Goal: Transaction & Acquisition: Purchase product/service

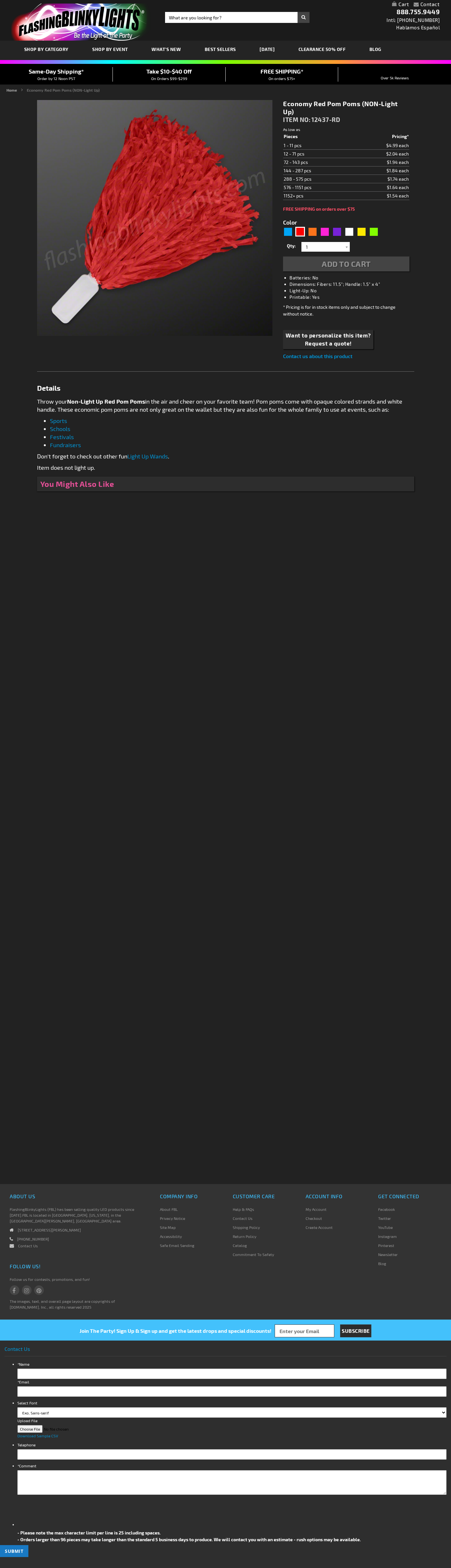
type input "5641"
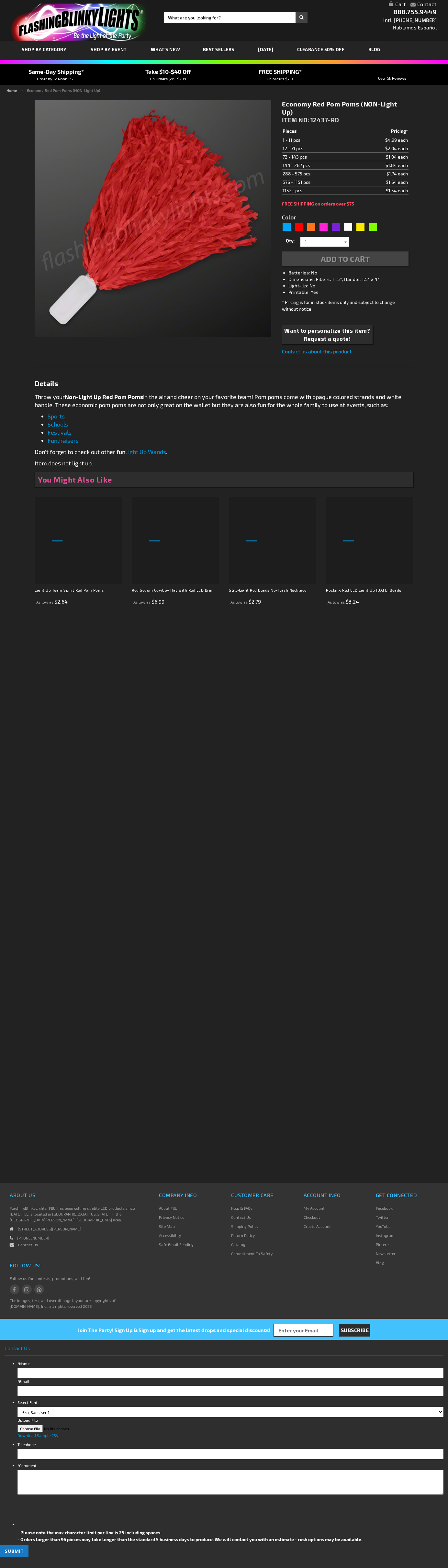
type input "5641"
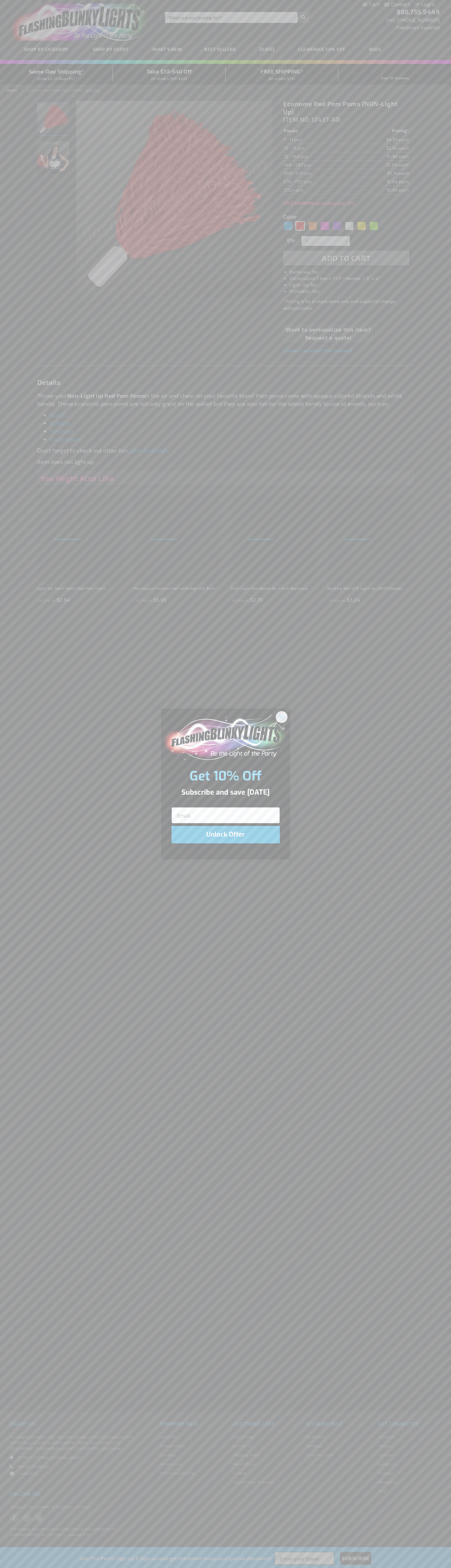
click at [281, 717] on icon "Close dialog" at bounding box center [281, 717] width 5 height 5
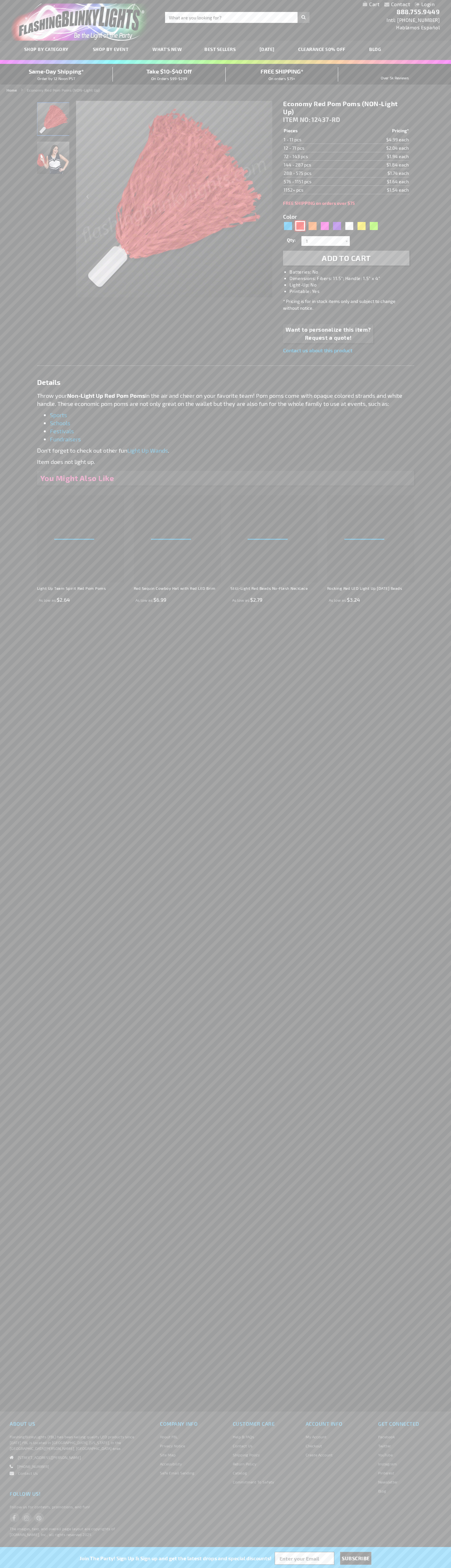
click at [300, 226] on div "Red" at bounding box center [300, 226] width 9 height 9
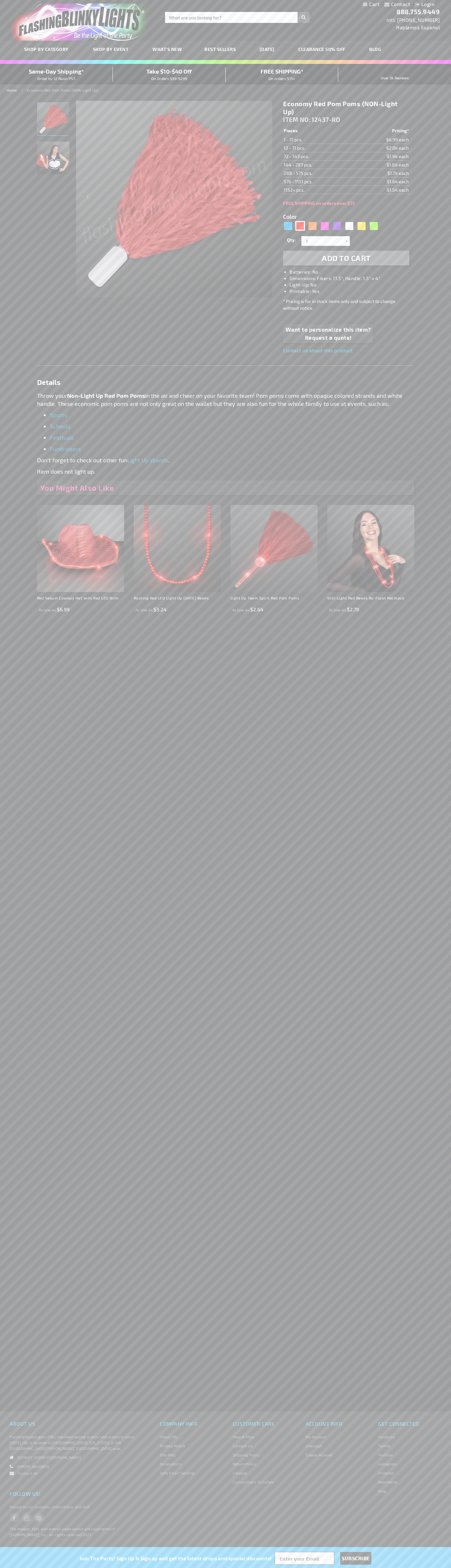
click at [346, 258] on span "Add to Cart" at bounding box center [346, 258] width 49 height 9
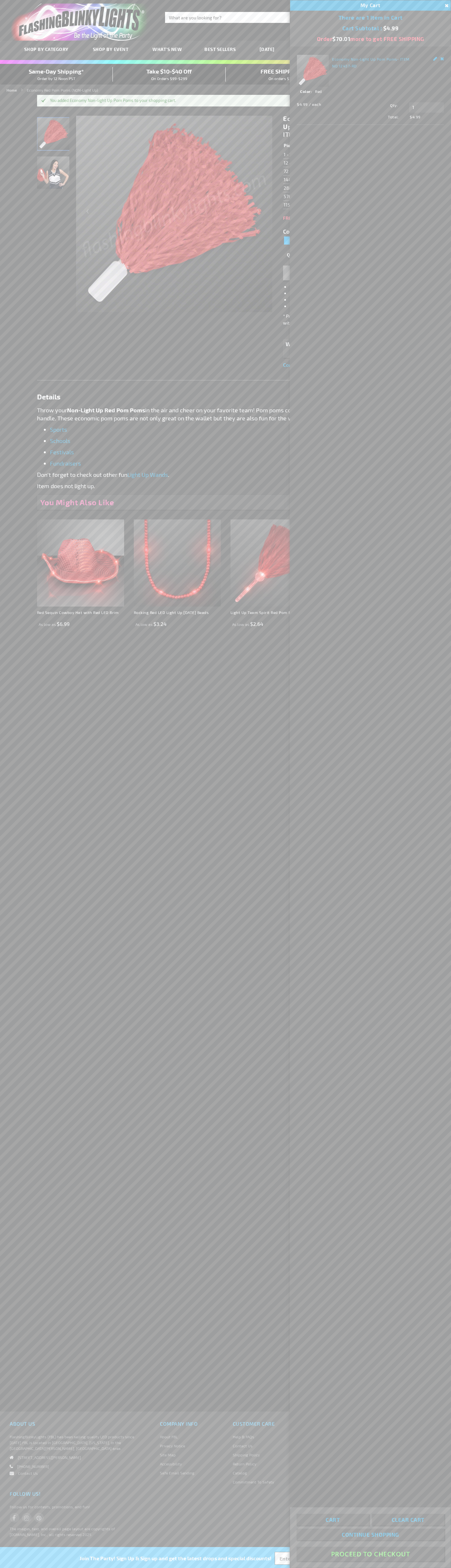
click at [371, 1555] on button "Proceed To Checkout" at bounding box center [370, 1554] width 147 height 14
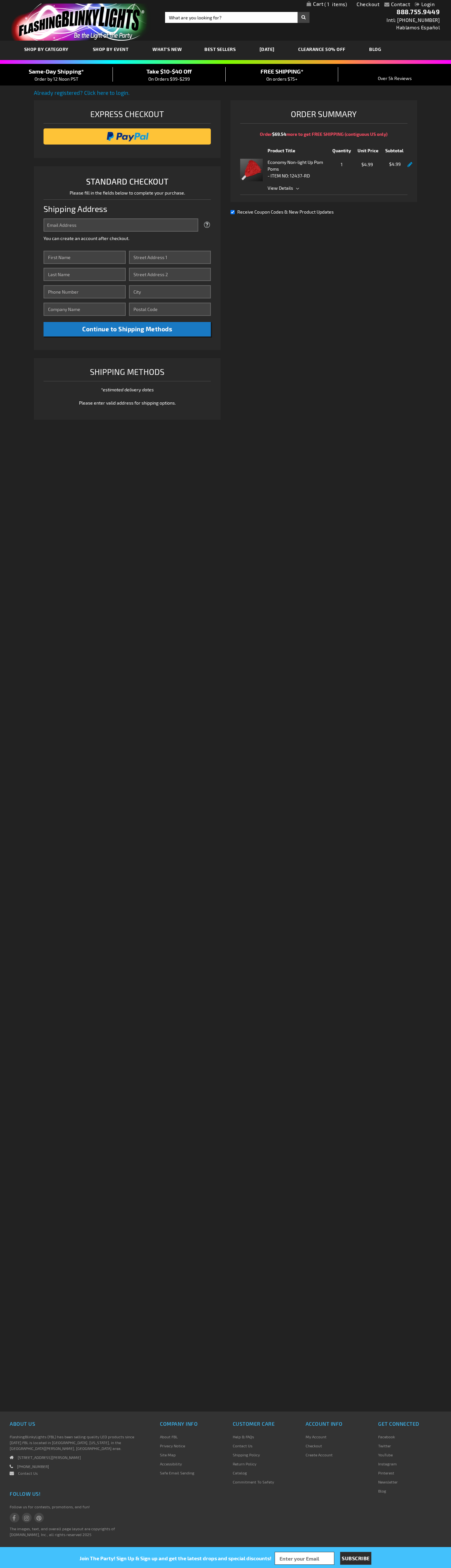
select select "US"
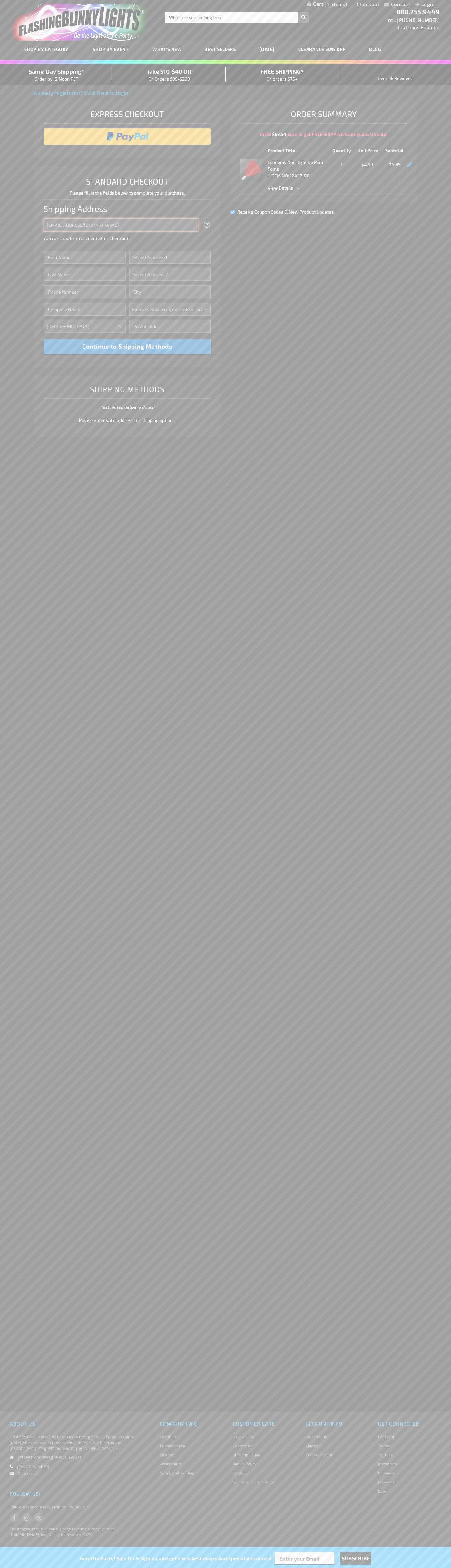
type input "[EMAIL_ADDRESS][DOMAIN_NAME]"
type input "[PERSON_NAME]"
type input "[STREET_ADDRESS][PERSON_NAME]"
type input "First floor"
type input "st. [GEOGRAPHIC_DATA]"
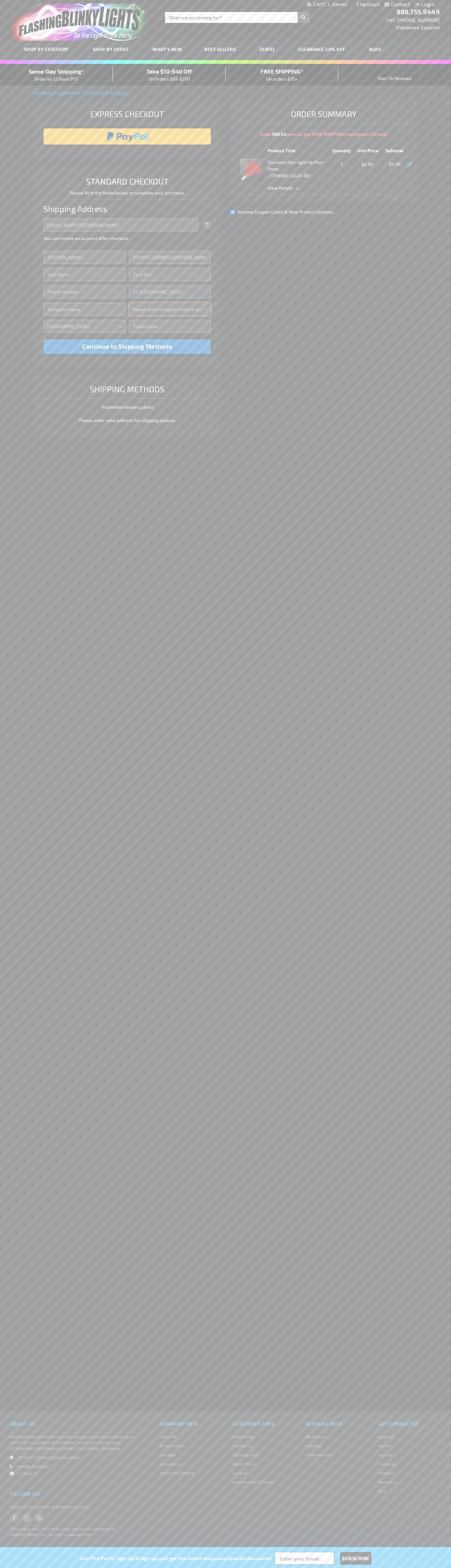
select select "34"
type input "55416"
type input "[PERSON_NAME]"
type input "6502530000"
type input "[PERSON_NAME]"
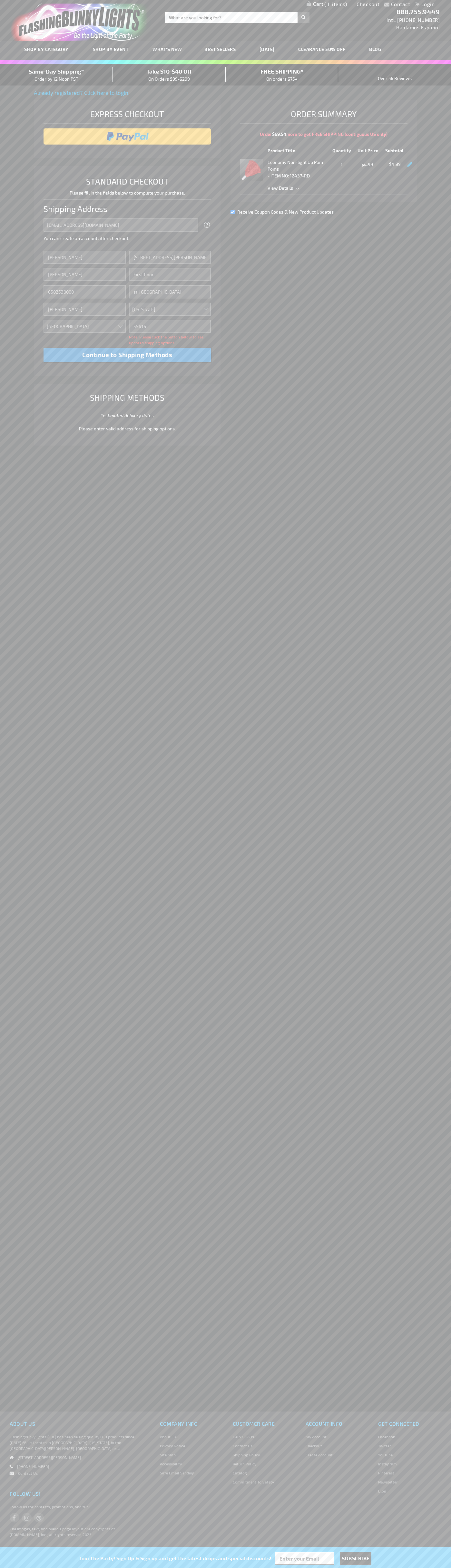
click at [57, 75] on div "Same-Day Shipping* Order by 12 Noon PST" at bounding box center [56, 74] width 113 height 15
click at [128, 137] on input "image" at bounding box center [127, 137] width 161 height 13
